Goal: Task Accomplishment & Management: Manage account settings

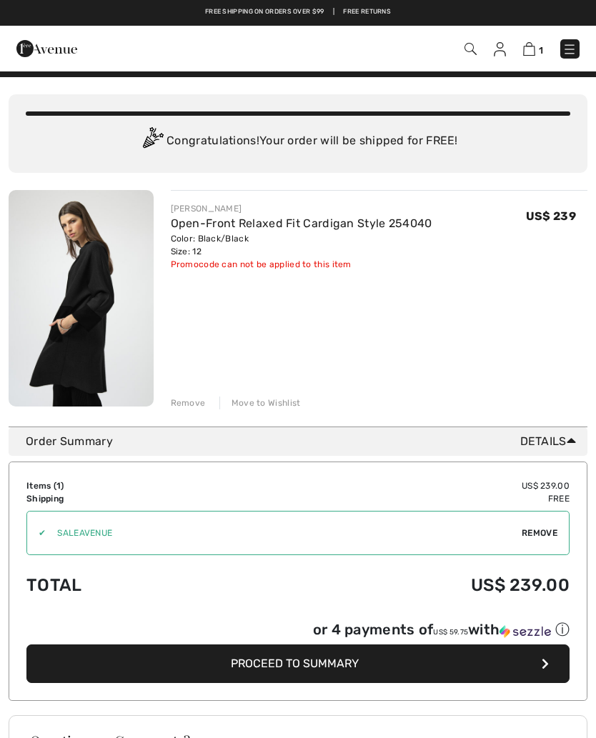
scroll to position [21, 0]
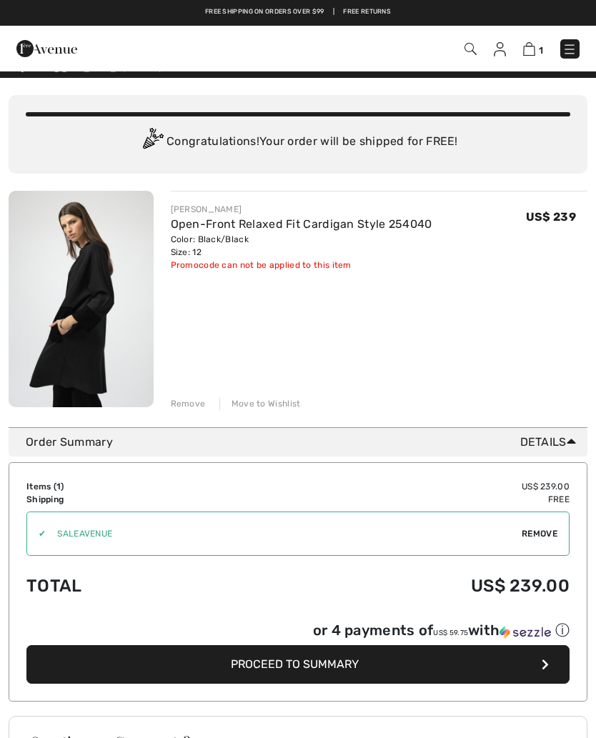
click at [196, 407] on div "Remove" at bounding box center [188, 403] width 35 height 13
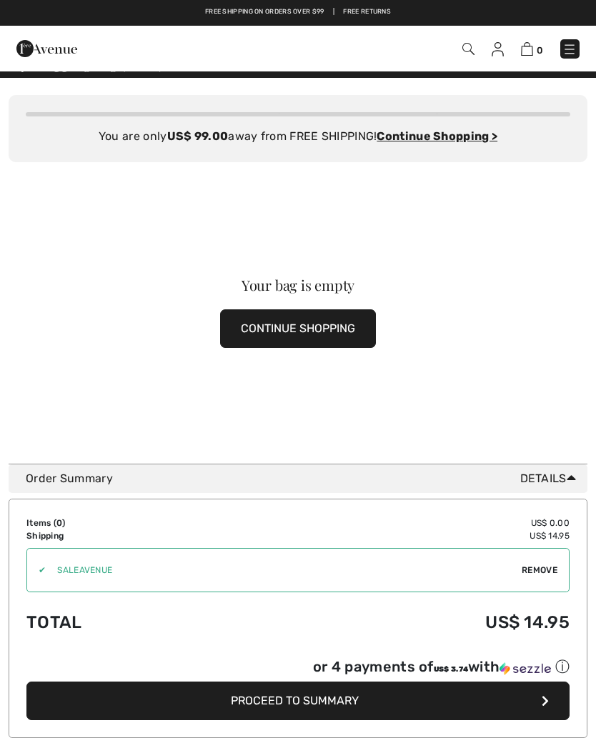
click at [362, 324] on button "CONTINUE SHOPPING" at bounding box center [298, 328] width 156 height 39
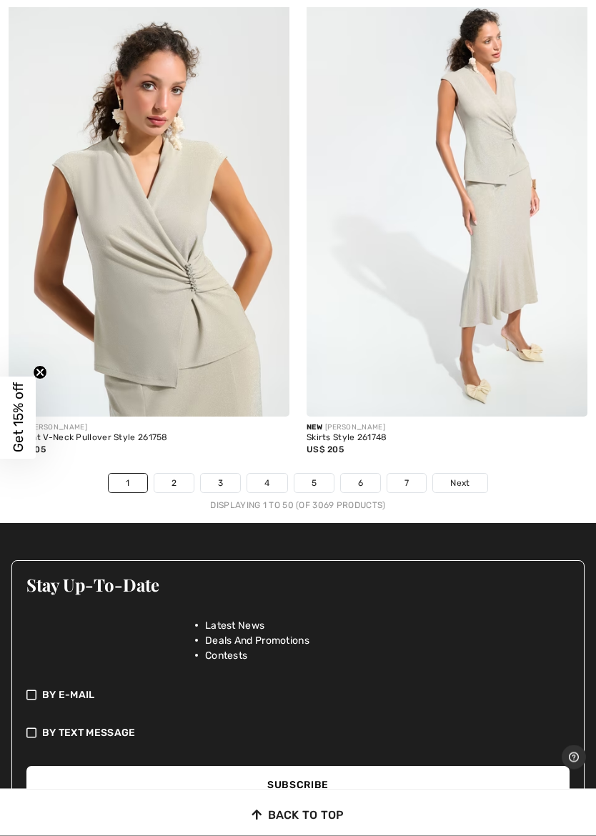
scroll to position [12336, 0]
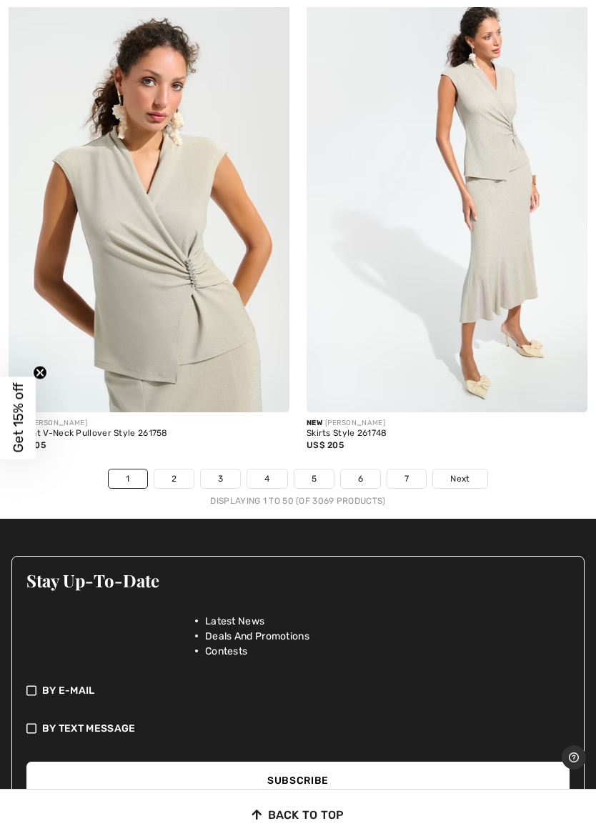
click at [471, 473] on link "Next" at bounding box center [460, 478] width 54 height 19
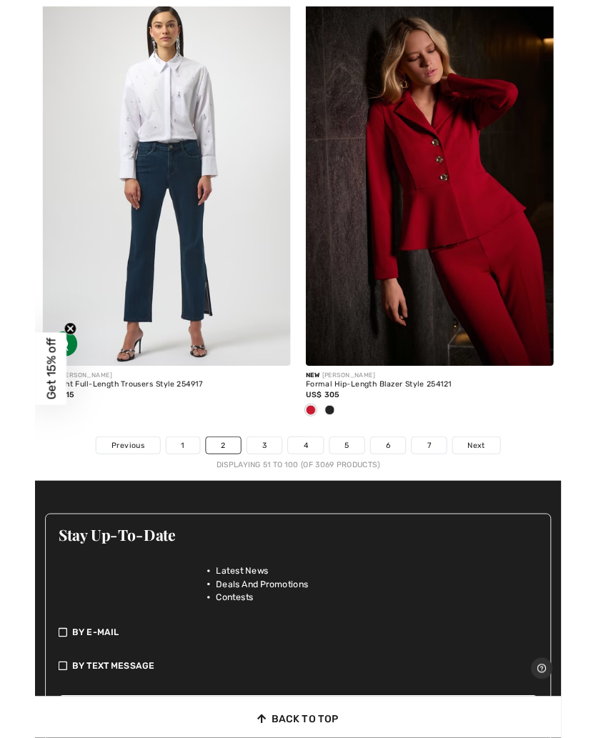
scroll to position [12429, 0]
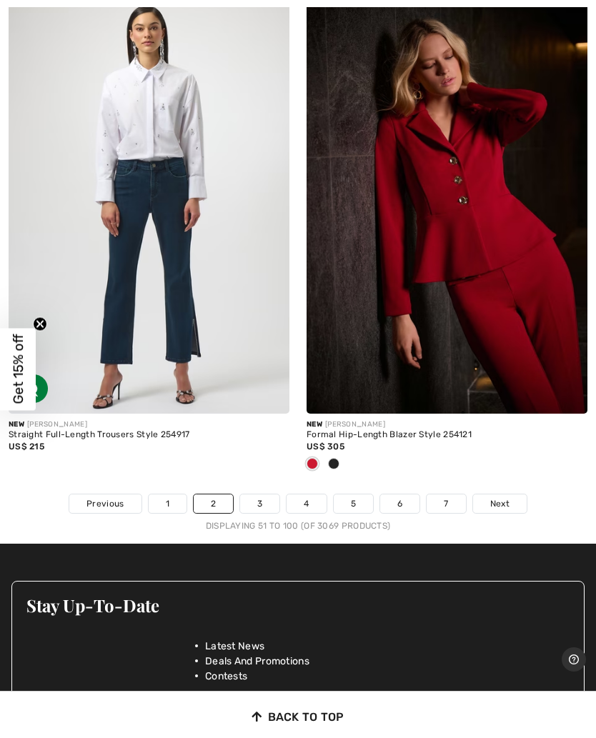
click at [506, 497] on span "Next" at bounding box center [499, 503] width 19 height 13
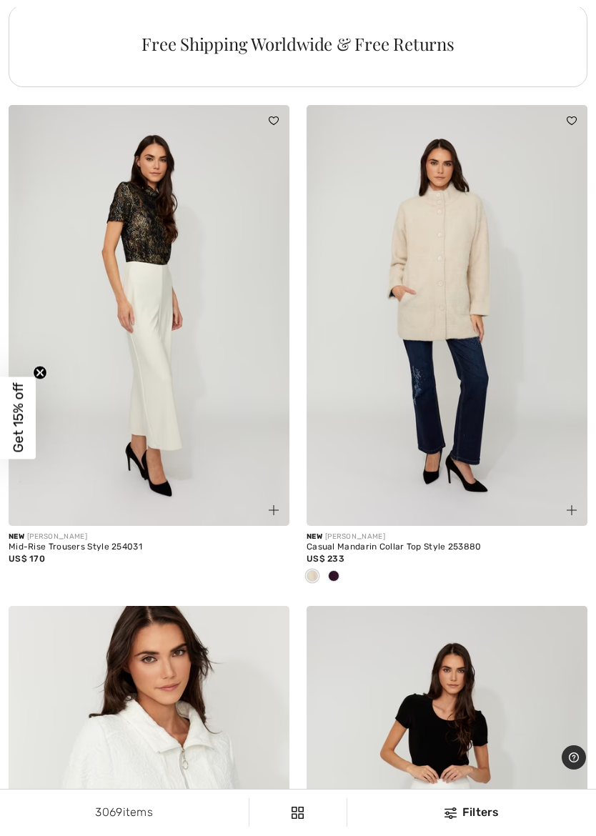
scroll to position [9221, 0]
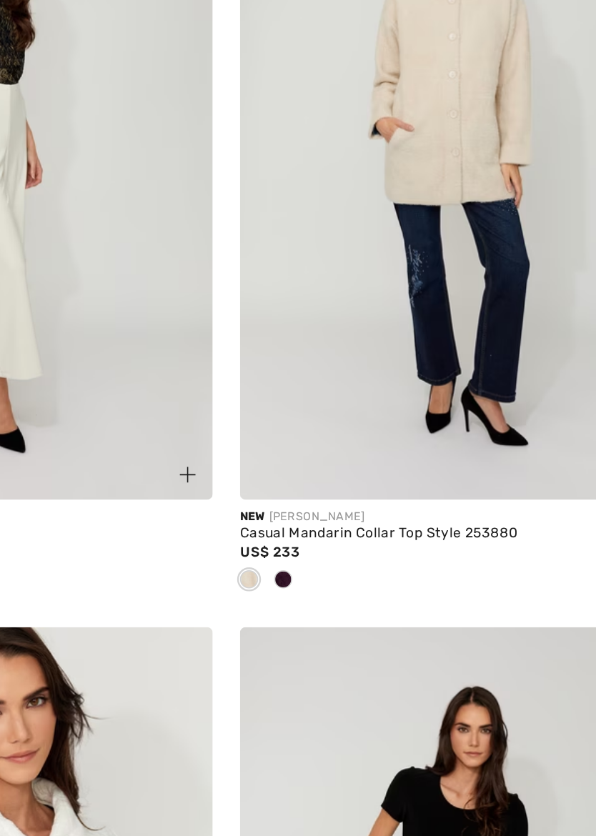
click at [323, 566] on div at bounding box center [333, 578] width 21 height 24
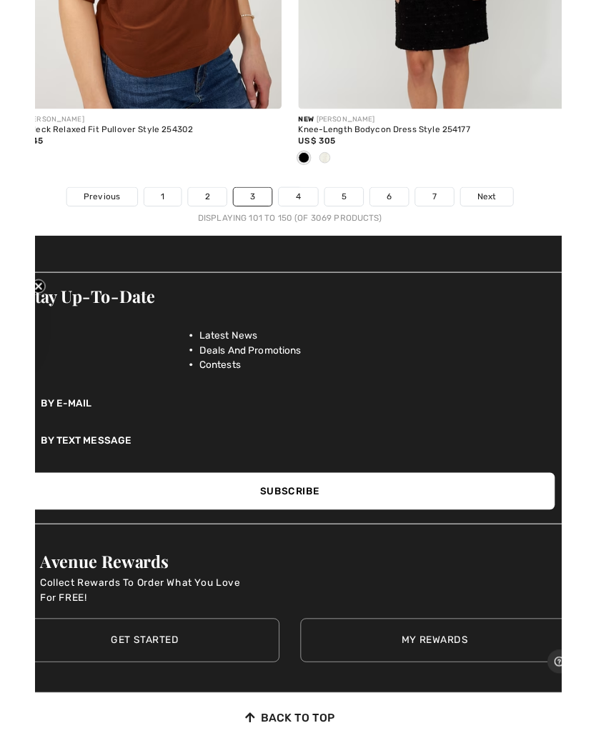
scroll to position [12658, 0]
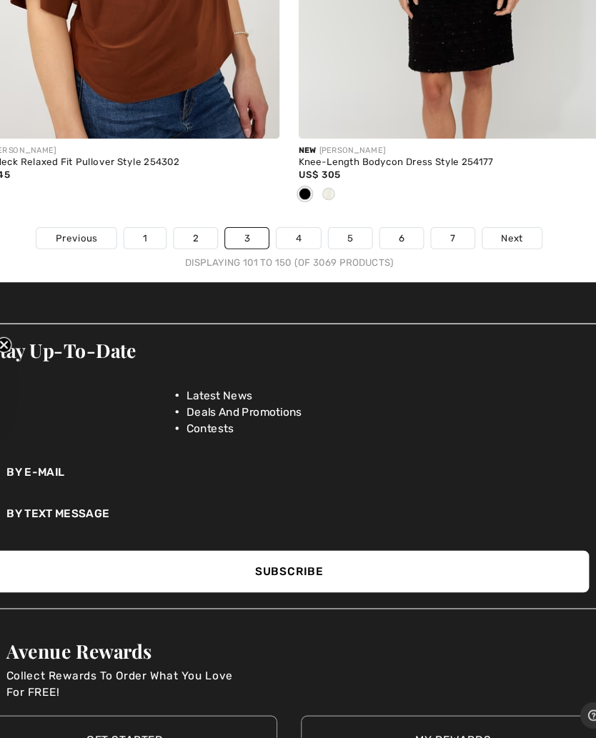
click at [473, 218] on link "Next" at bounding box center [500, 227] width 54 height 19
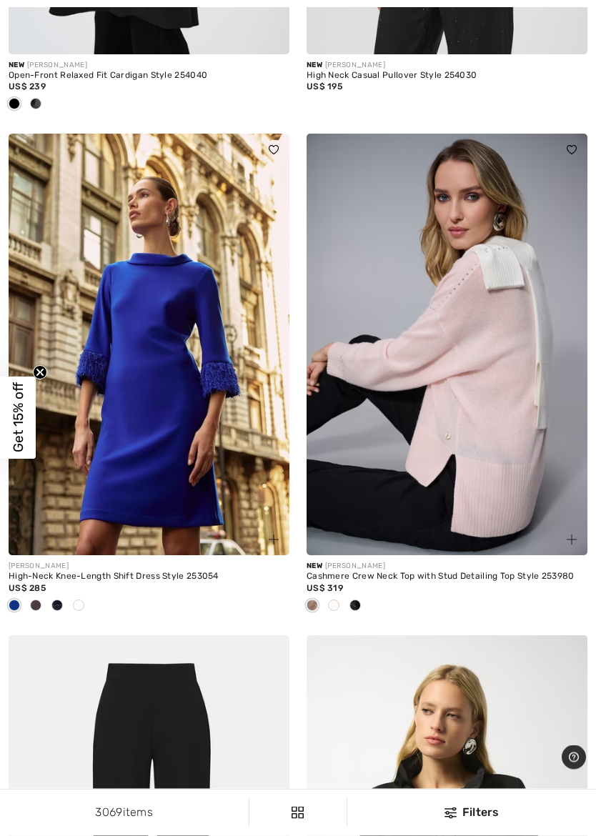
scroll to position [4566, 0]
click at [479, 411] on img at bounding box center [446, 344] width 281 height 421
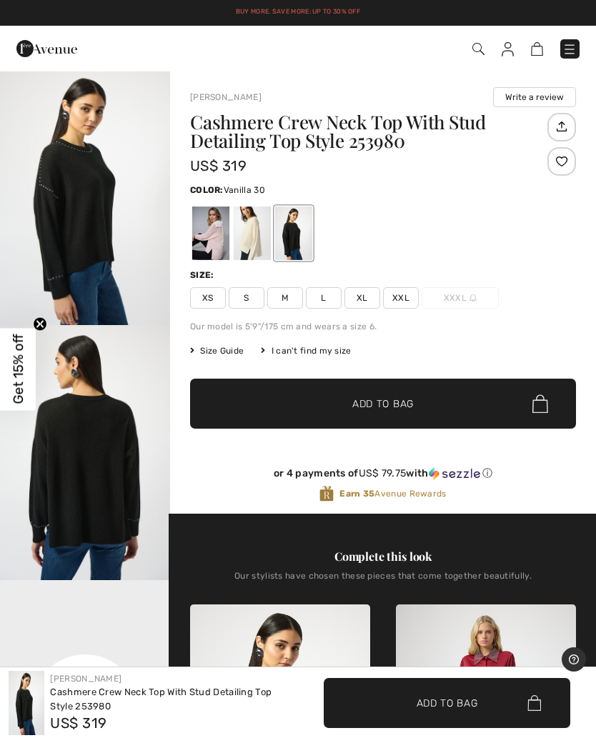
click at [256, 231] on div at bounding box center [252, 233] width 37 height 54
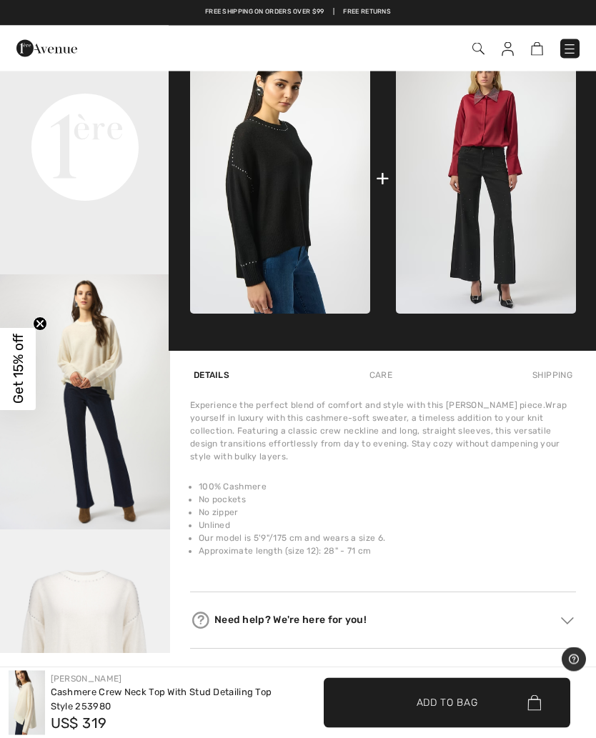
scroll to position [526, 0]
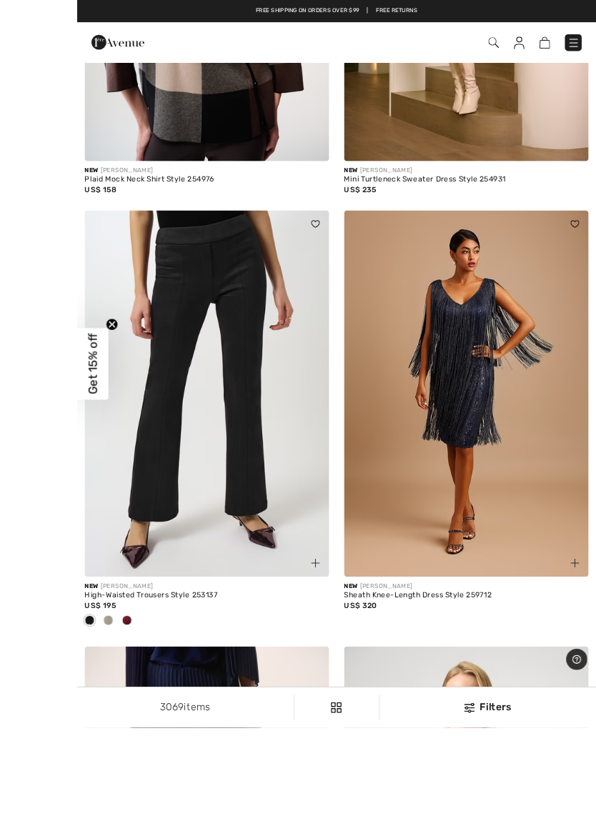
scroll to position [8116, 0]
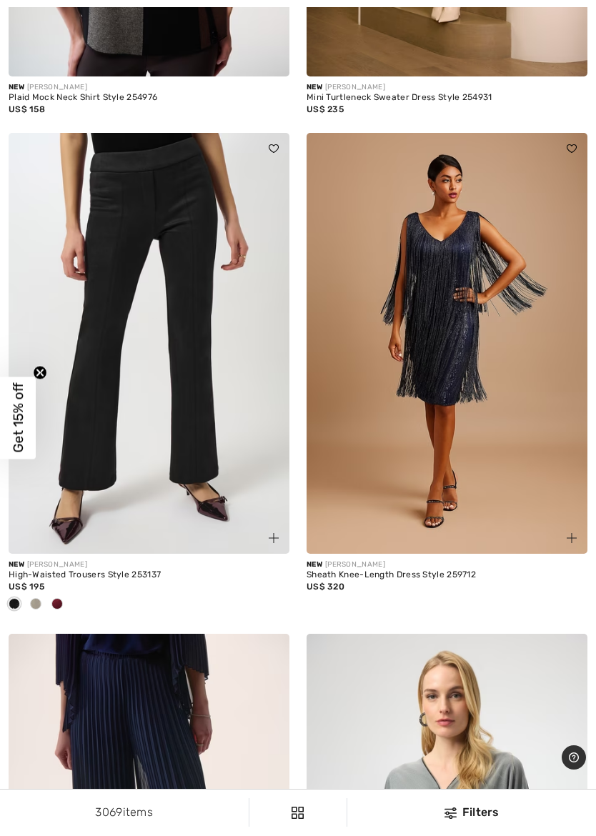
click at [42, 597] on div at bounding box center [35, 605] width 21 height 24
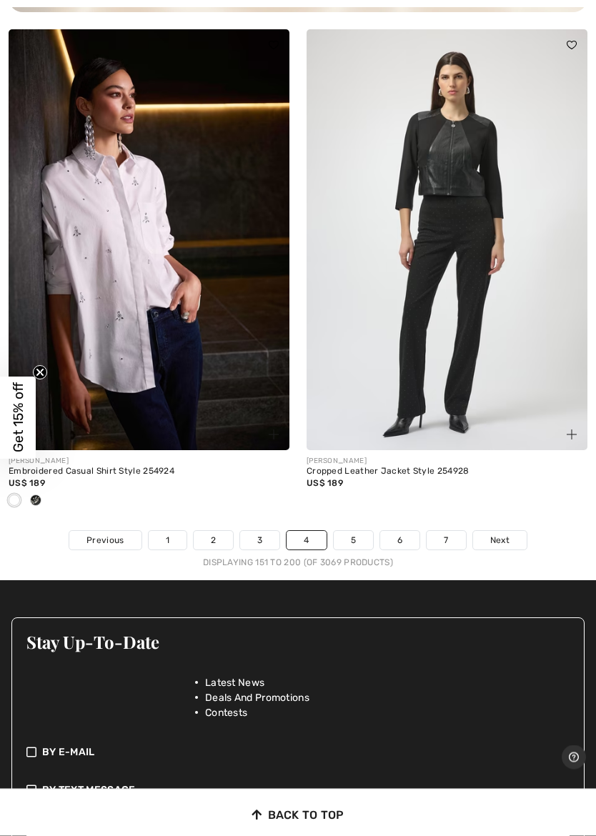
scroll to position [12345, 0]
click at [364, 533] on link "5" at bounding box center [353, 540] width 39 height 19
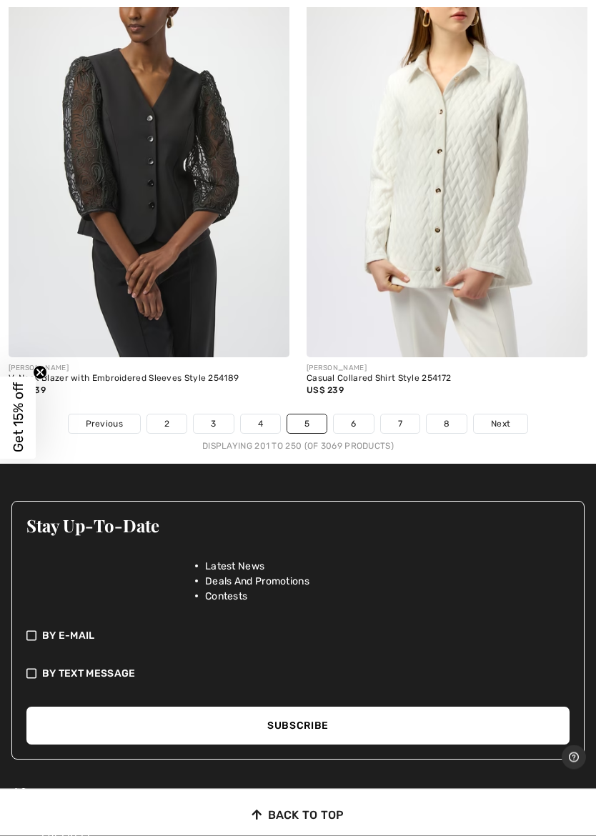
scroll to position [12414, 0]
click at [357, 414] on link "6" at bounding box center [353, 423] width 39 height 19
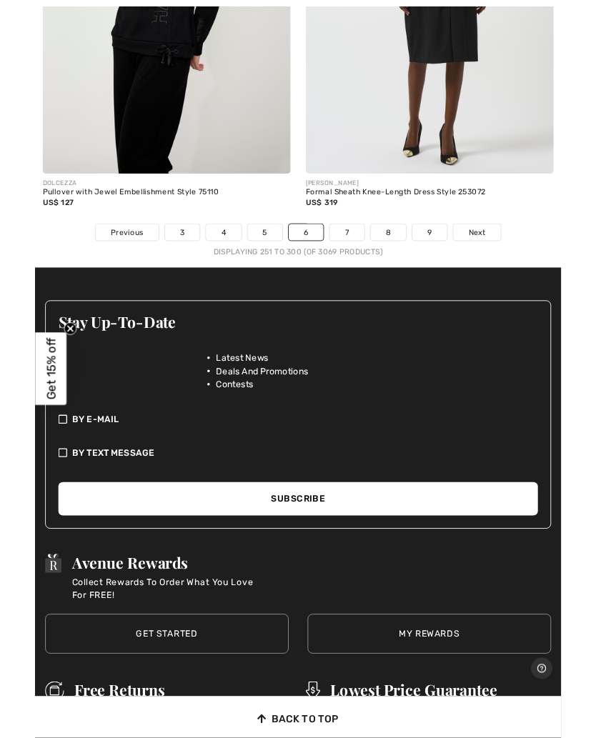
scroll to position [12456, 0]
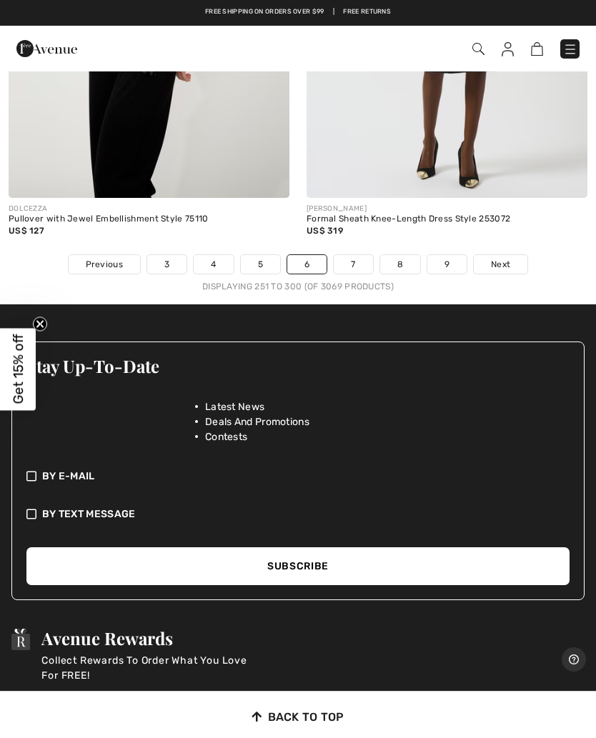
click at [514, 255] on link "Next" at bounding box center [501, 264] width 54 height 19
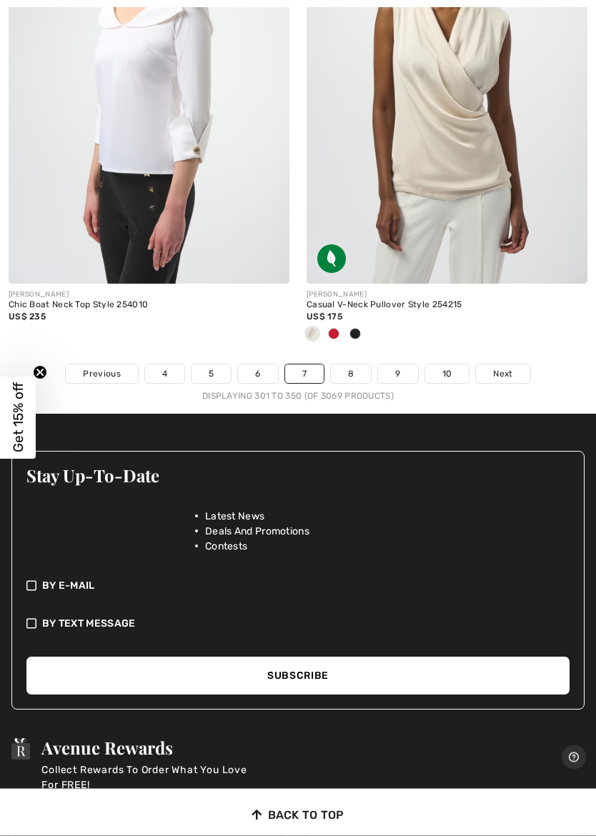
scroll to position [12323, 0]
click at [504, 367] on span "Next" at bounding box center [502, 373] width 19 height 13
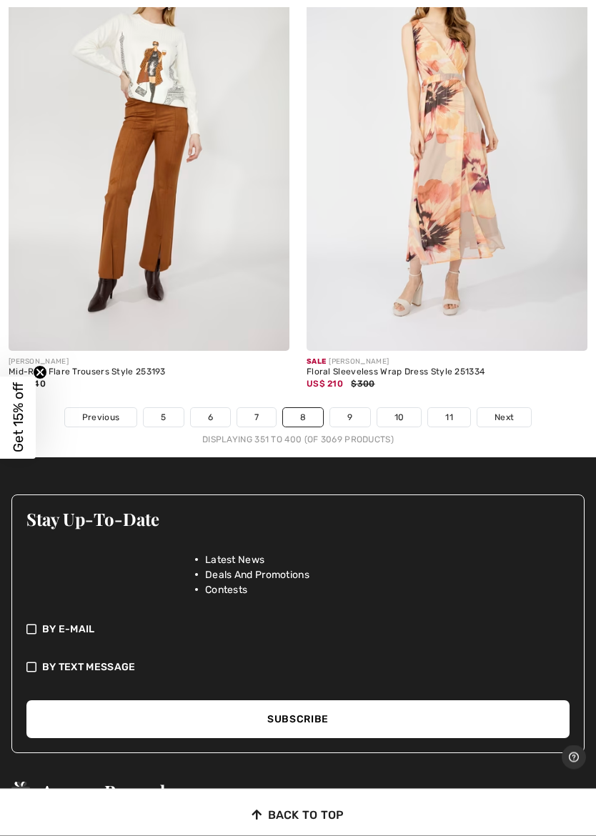
scroll to position [12492, 0]
click at [514, 408] on link "Next" at bounding box center [504, 417] width 54 height 19
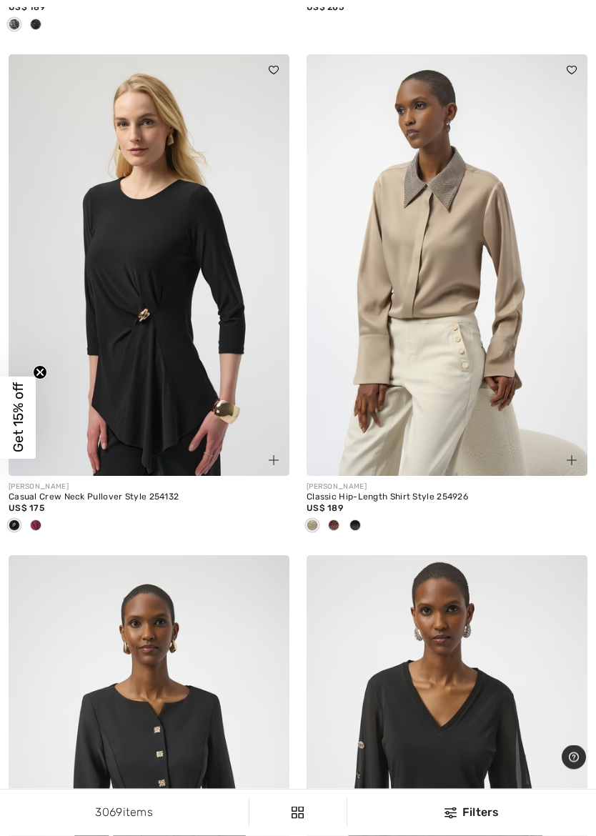
scroll to position [1183, 0]
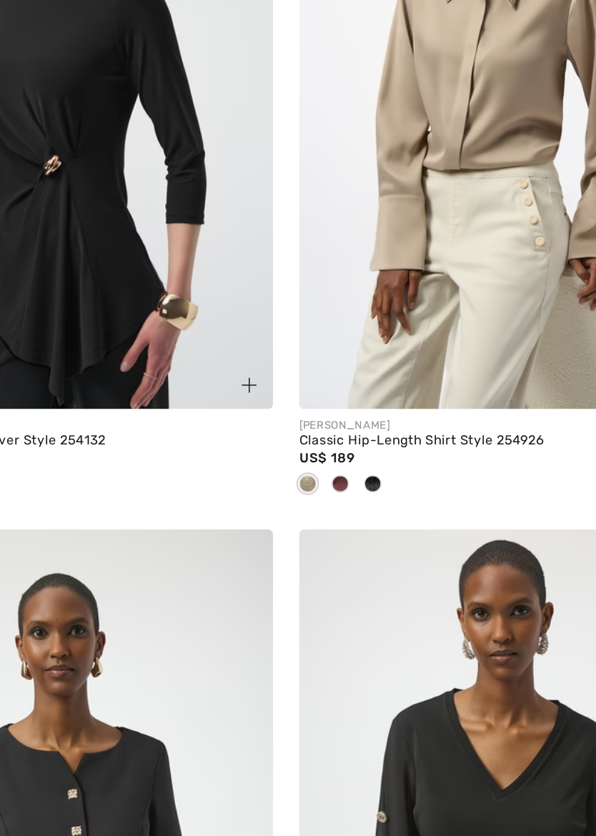
click at [328, 517] on span at bounding box center [333, 522] width 11 height 11
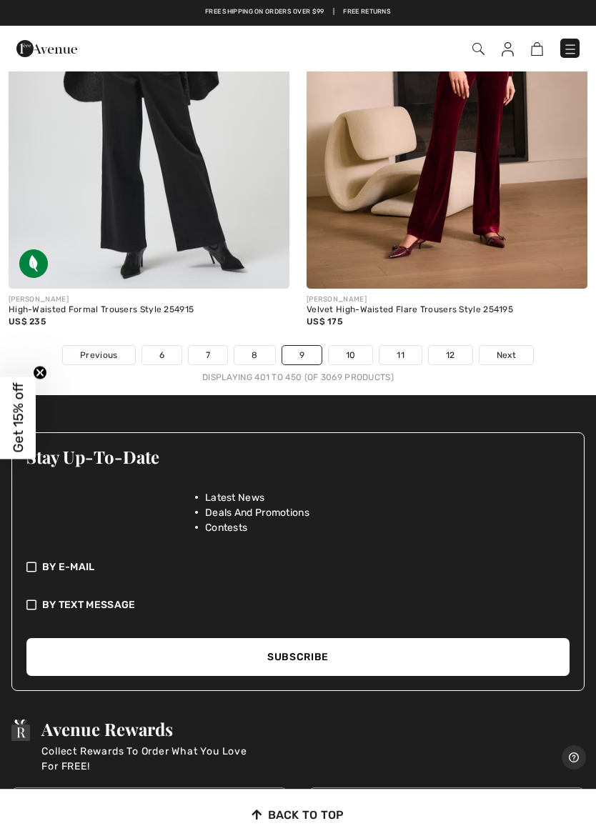
scroll to position [12509, 0]
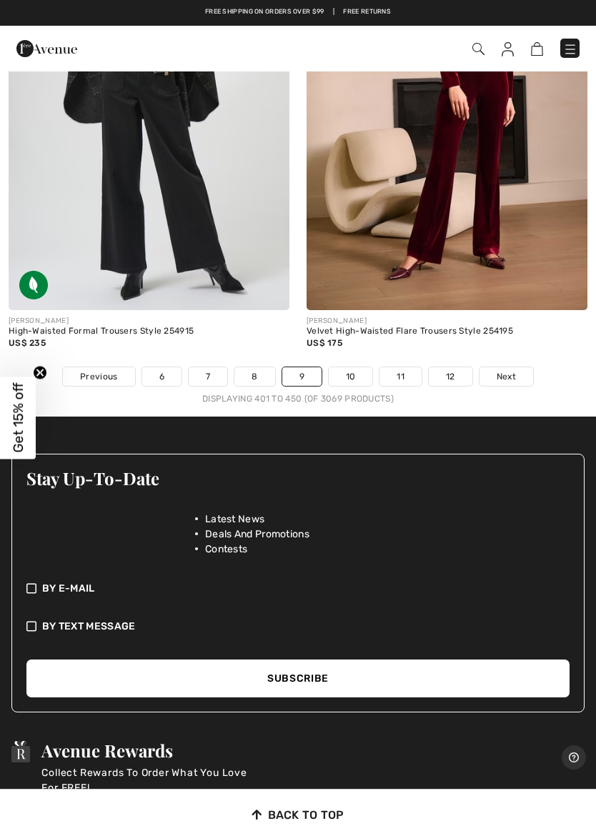
click at [515, 370] on span "Next" at bounding box center [505, 376] width 19 height 13
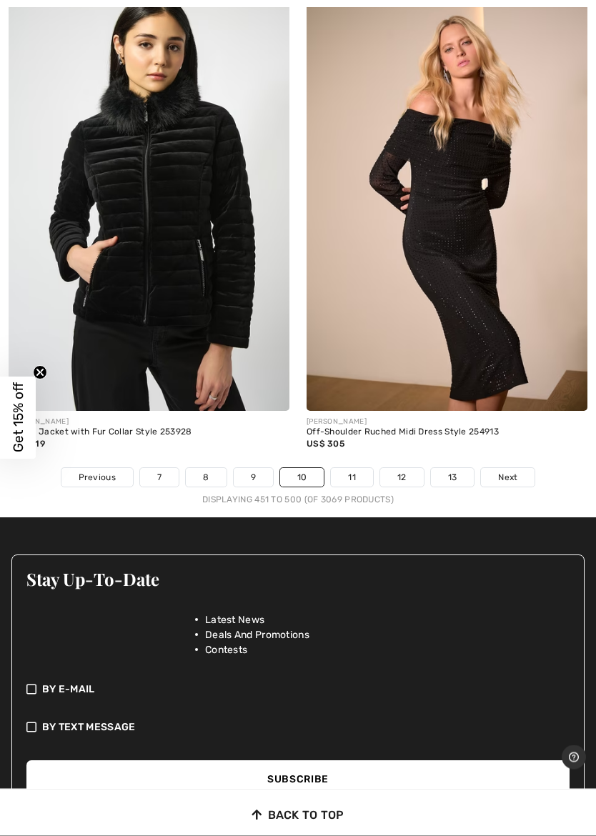
scroll to position [12455, 0]
click at [522, 468] on link "Next" at bounding box center [508, 477] width 54 height 19
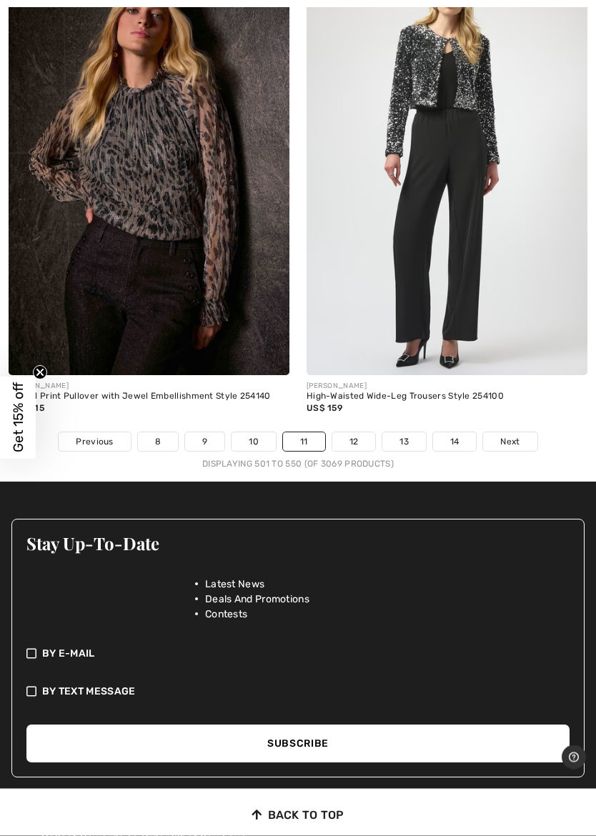
scroll to position [12420, 0]
click at [520, 432] on link "Next" at bounding box center [510, 441] width 54 height 19
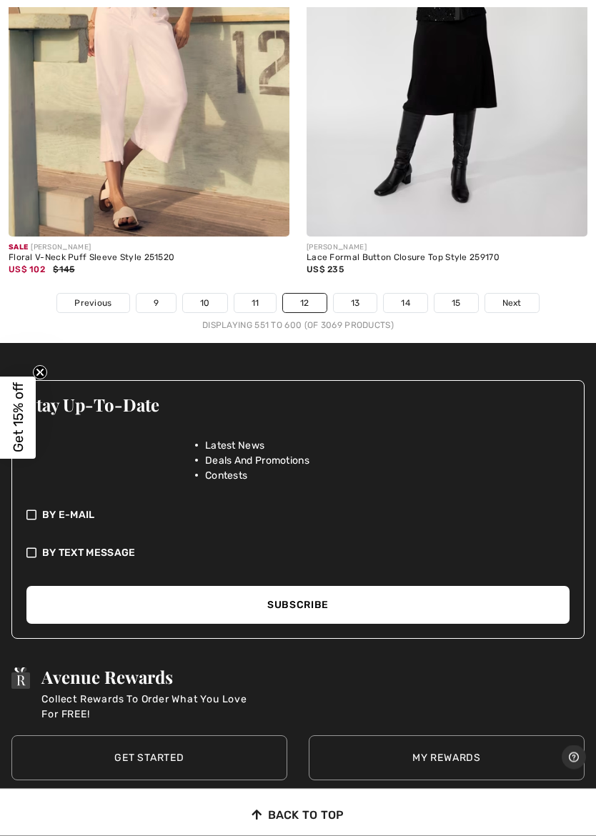
scroll to position [12535, 0]
click at [516, 298] on link "Next" at bounding box center [512, 303] width 54 height 19
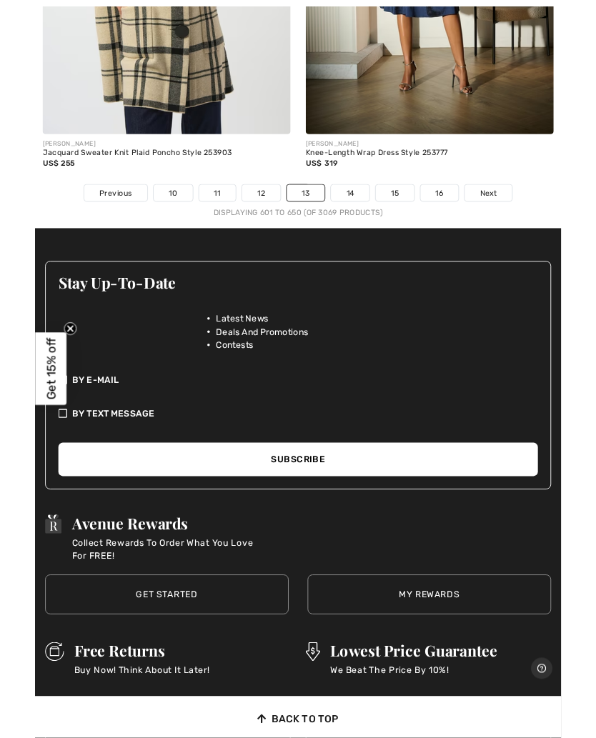
scroll to position [12661, 0]
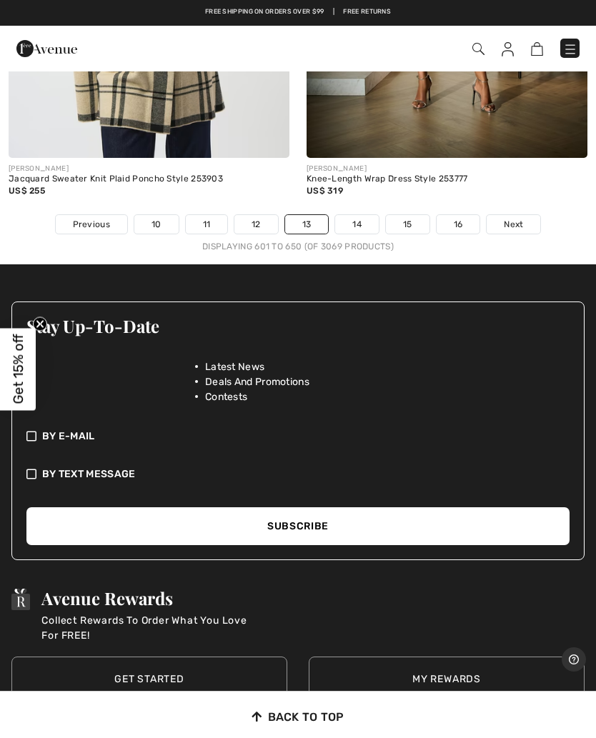
click at [511, 218] on span "Next" at bounding box center [513, 224] width 19 height 13
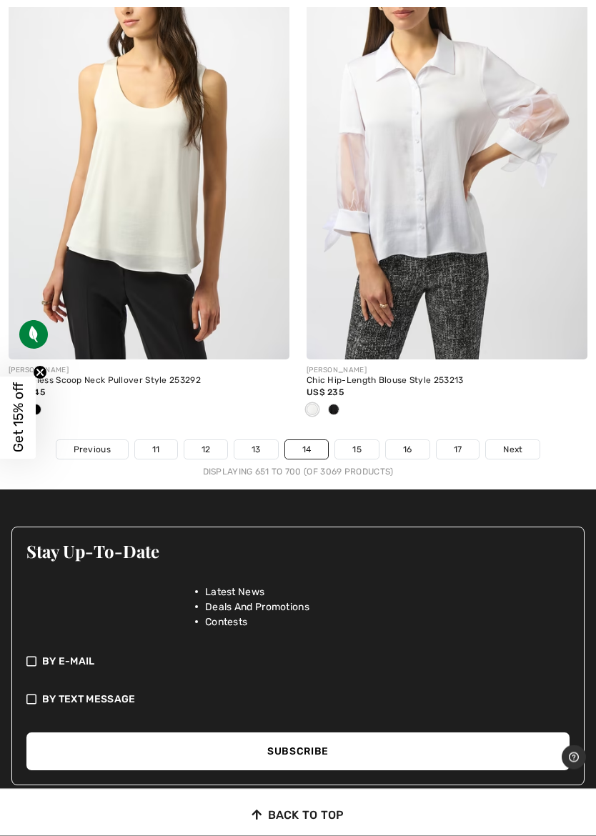
scroll to position [12436, 0]
click at [514, 443] on span "Next" at bounding box center [512, 449] width 19 height 13
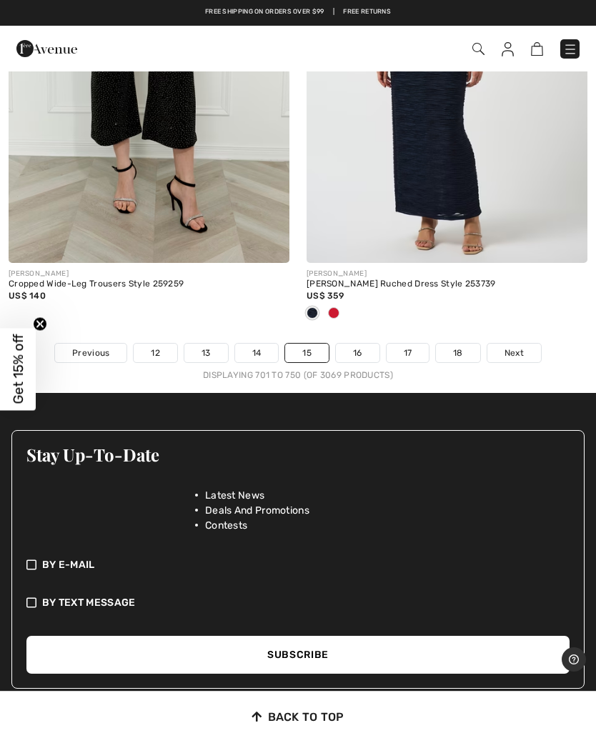
scroll to position [12484, 0]
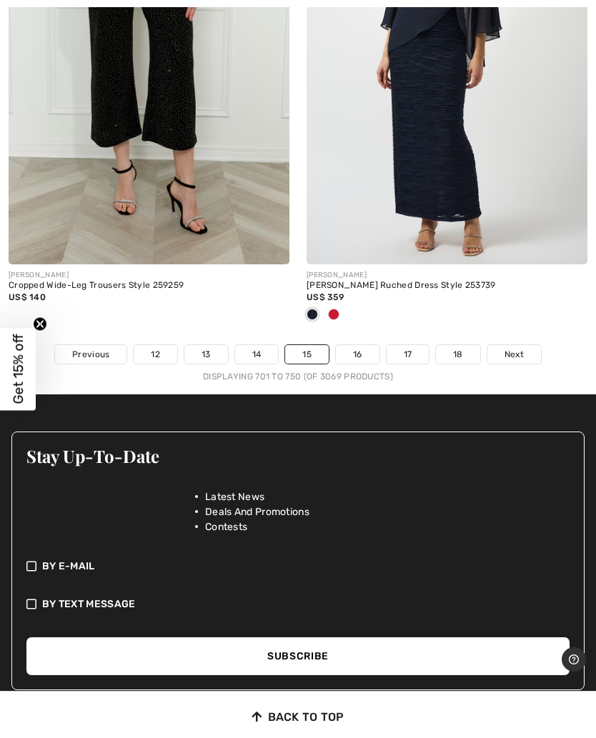
click at [521, 348] on span "Next" at bounding box center [513, 354] width 19 height 13
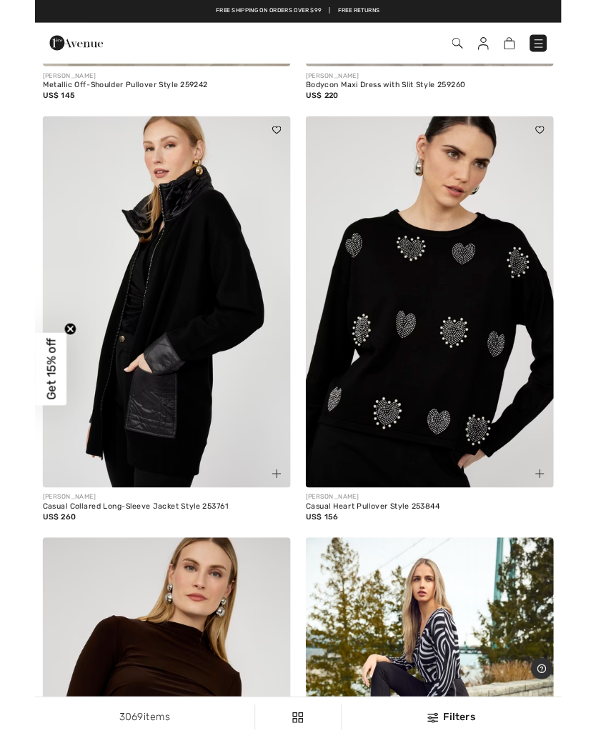
scroll to position [8199, 0]
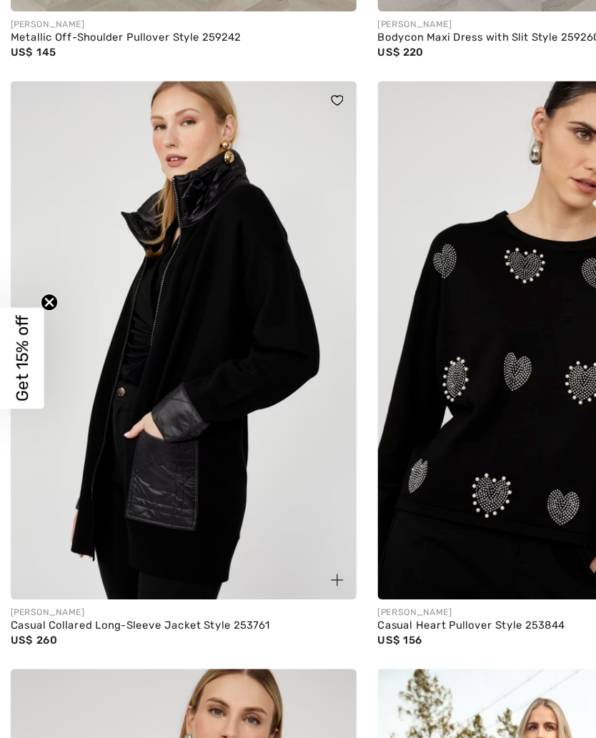
click at [121, 414] on img at bounding box center [149, 354] width 281 height 421
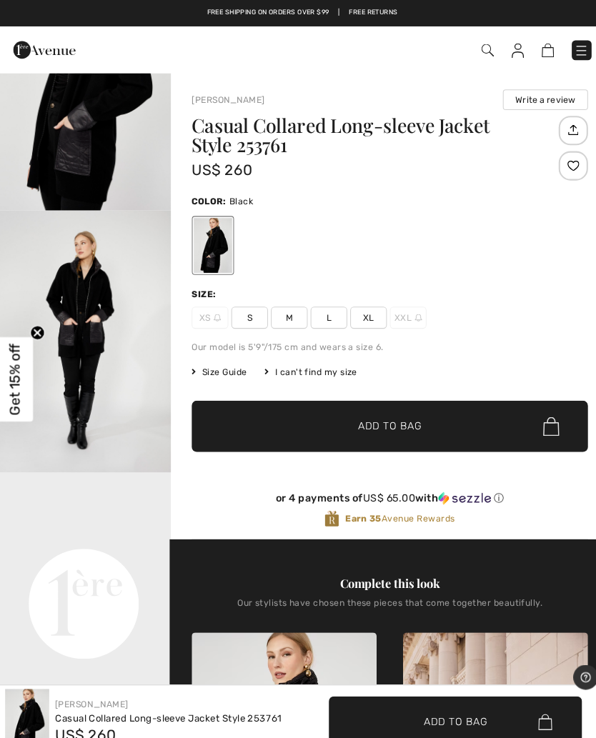
click at [503, 53] on img at bounding box center [507, 49] width 12 height 14
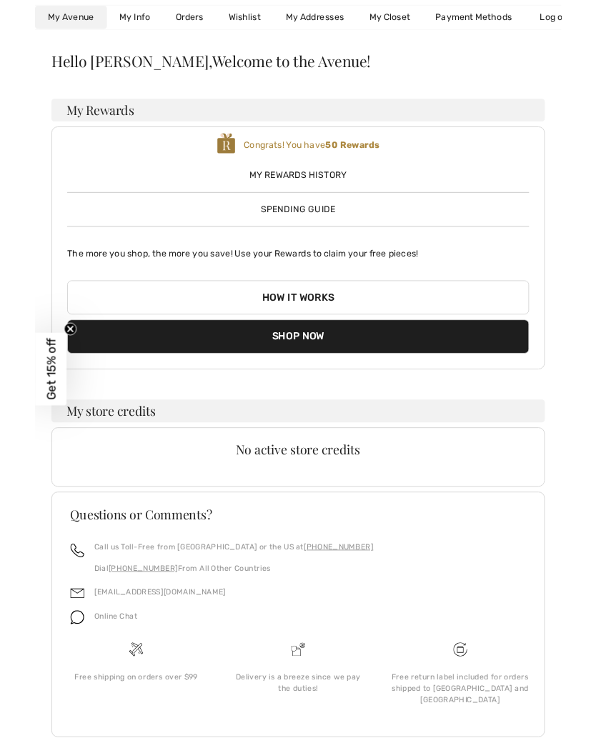
scroll to position [184, 0]
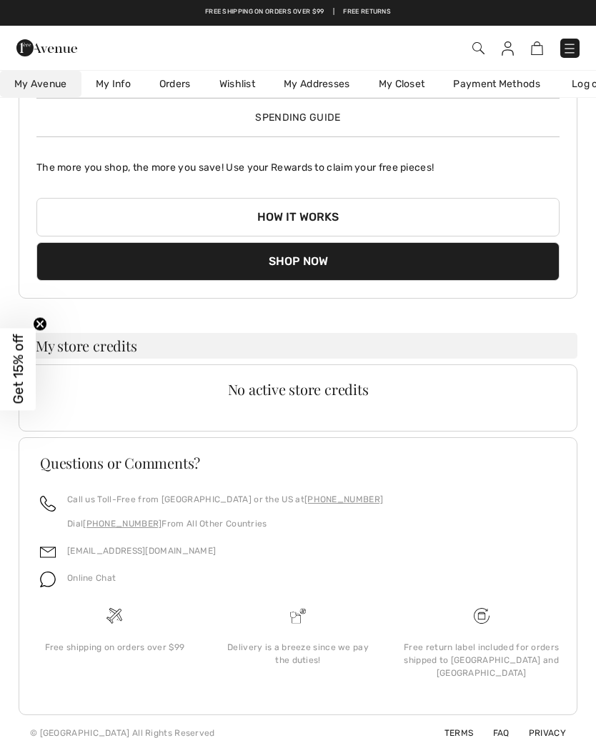
click at [508, 48] on img at bounding box center [507, 48] width 12 height 14
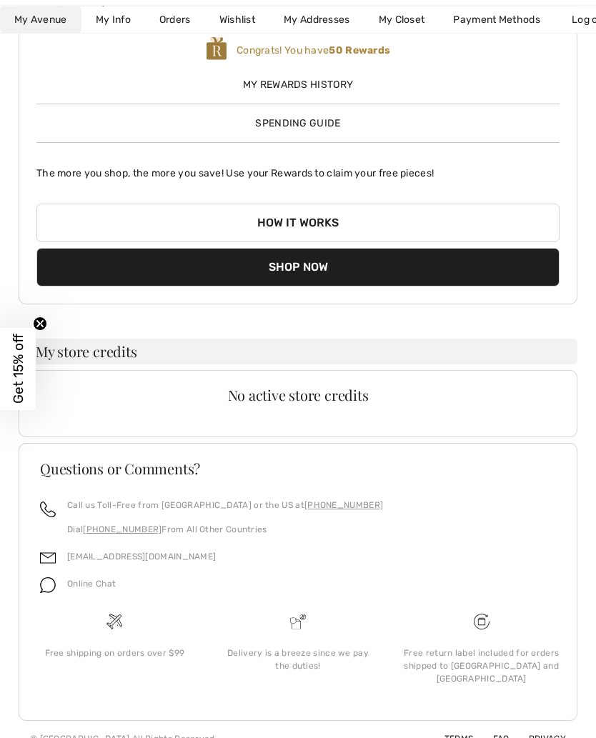
scroll to position [184, 0]
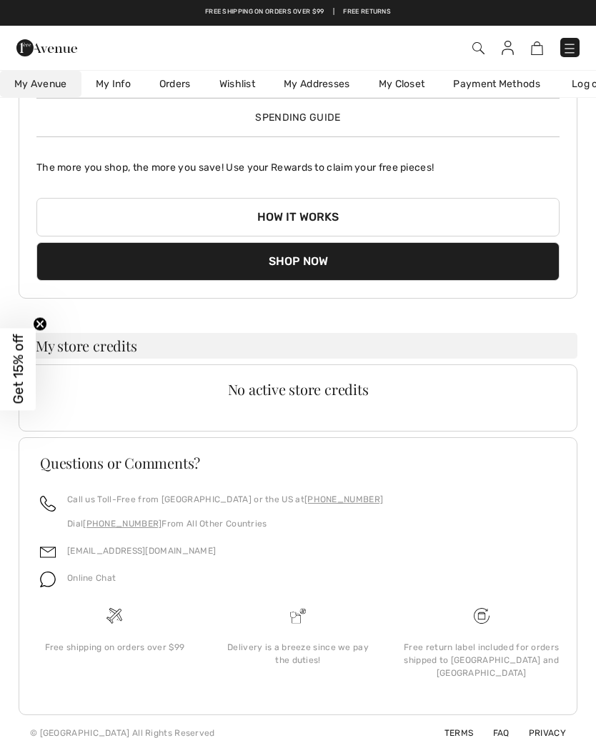
click at [571, 49] on img at bounding box center [569, 48] width 14 height 14
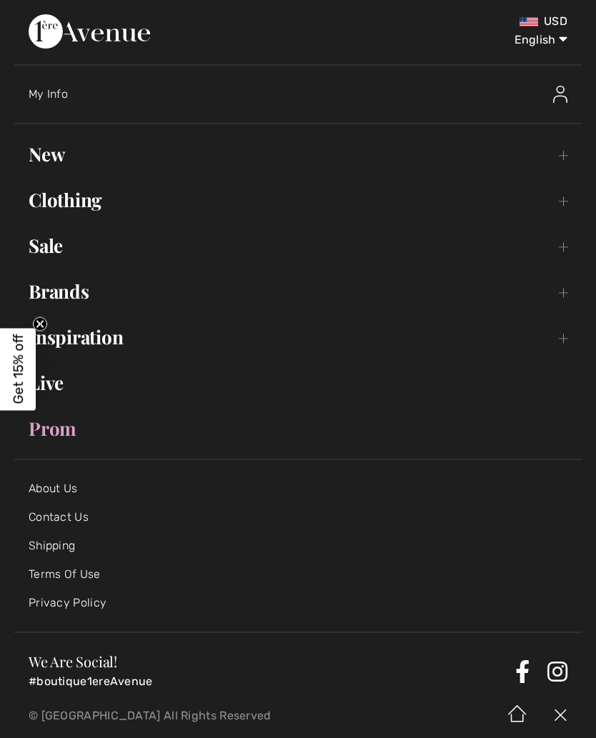
scroll to position [0, 0]
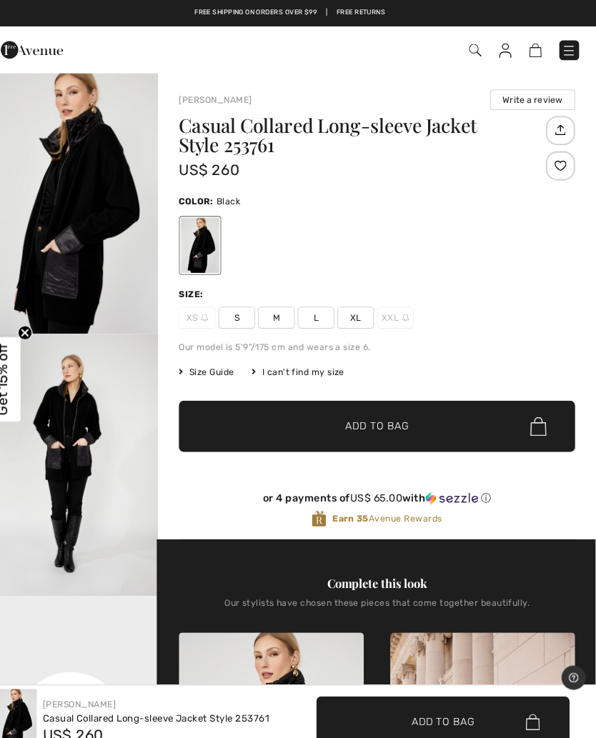
click at [562, 49] on img at bounding box center [569, 49] width 14 height 14
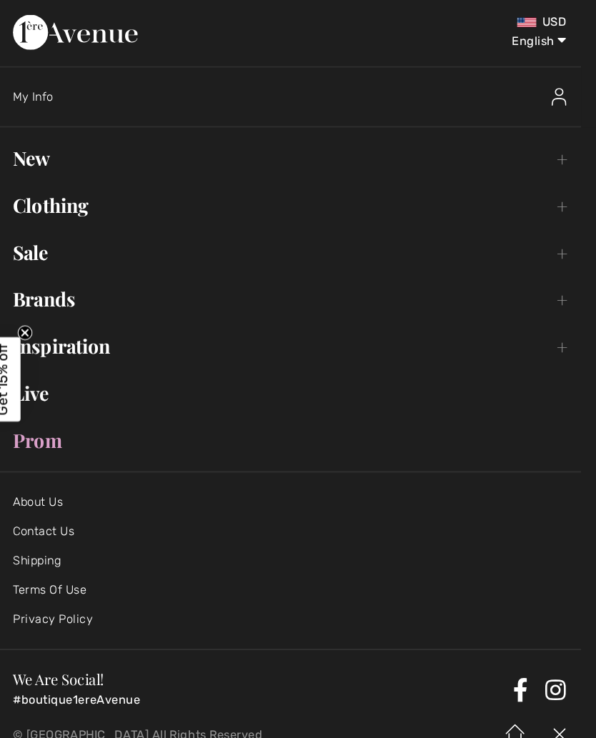
click at [553, 93] on img at bounding box center [560, 94] width 14 height 17
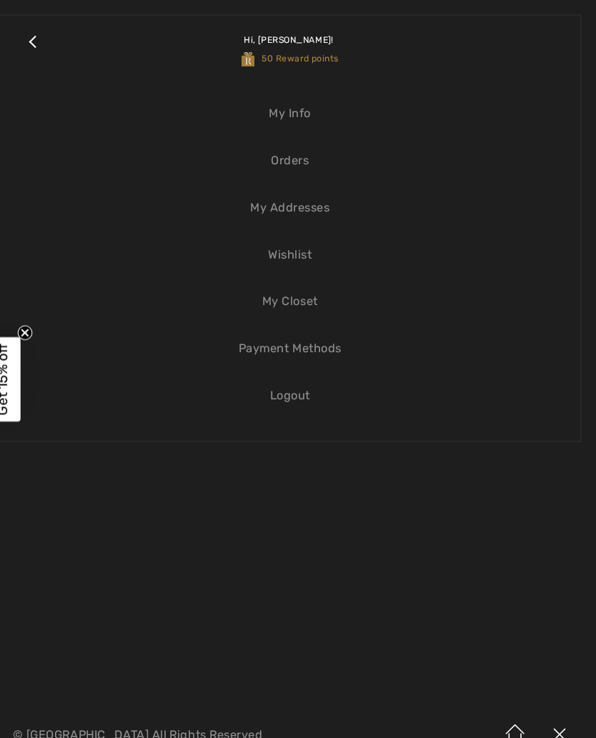
click at [297, 385] on link "Logout" at bounding box center [297, 384] width 537 height 31
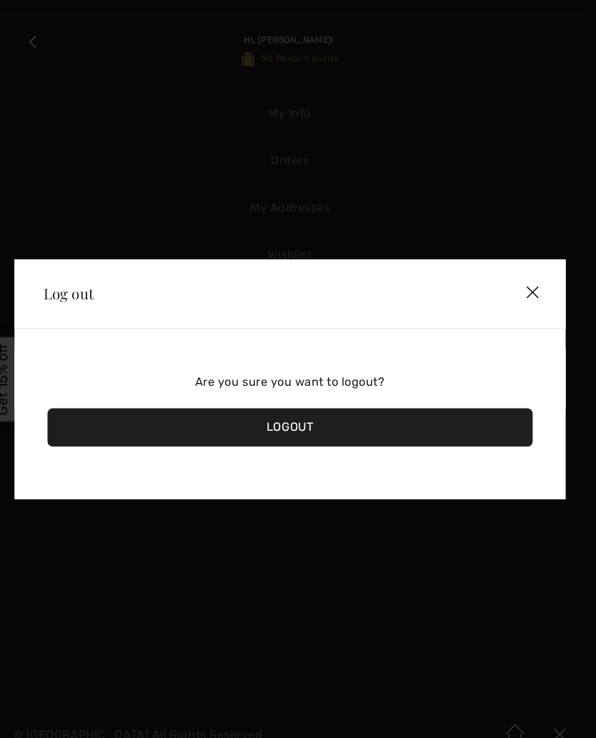
click at [384, 414] on div "Logout" at bounding box center [298, 415] width 472 height 37
